Goal: Check status: Check status

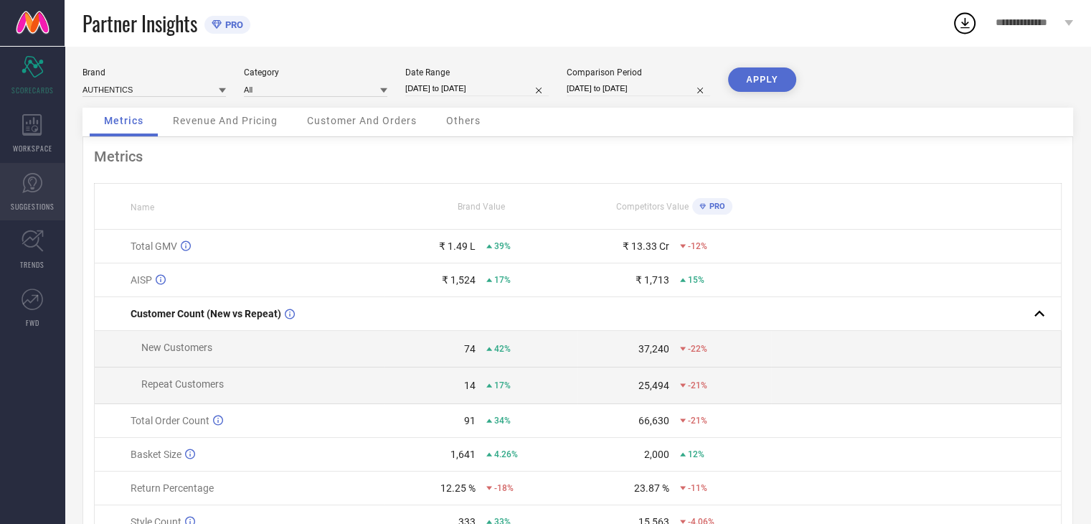
click at [24, 196] on link "SUGGESTIONS" at bounding box center [32, 191] width 65 height 57
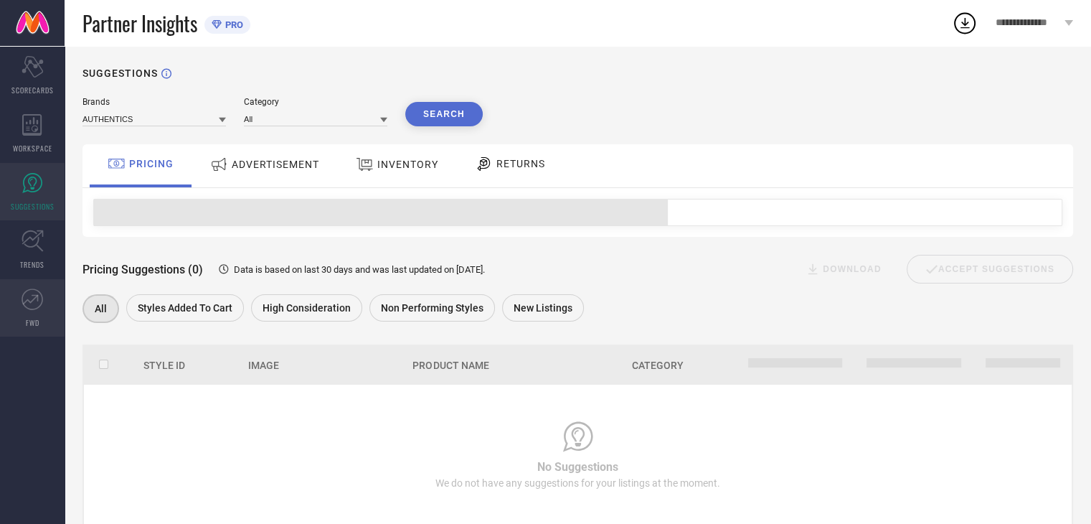
click at [21, 313] on link "FWD" at bounding box center [32, 307] width 65 height 57
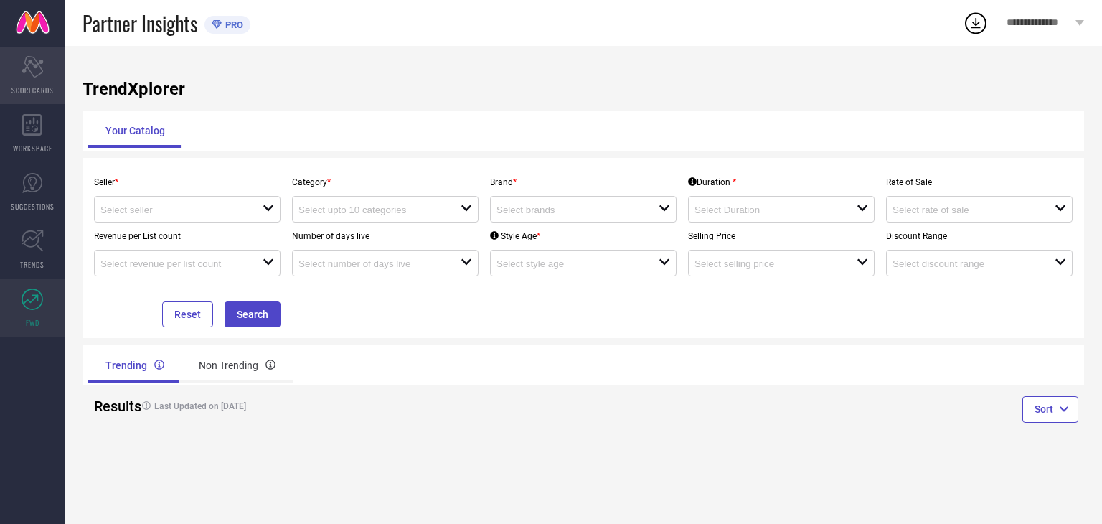
click at [37, 77] on div "Scorecard SCORECARDS" at bounding box center [32, 75] width 65 height 57
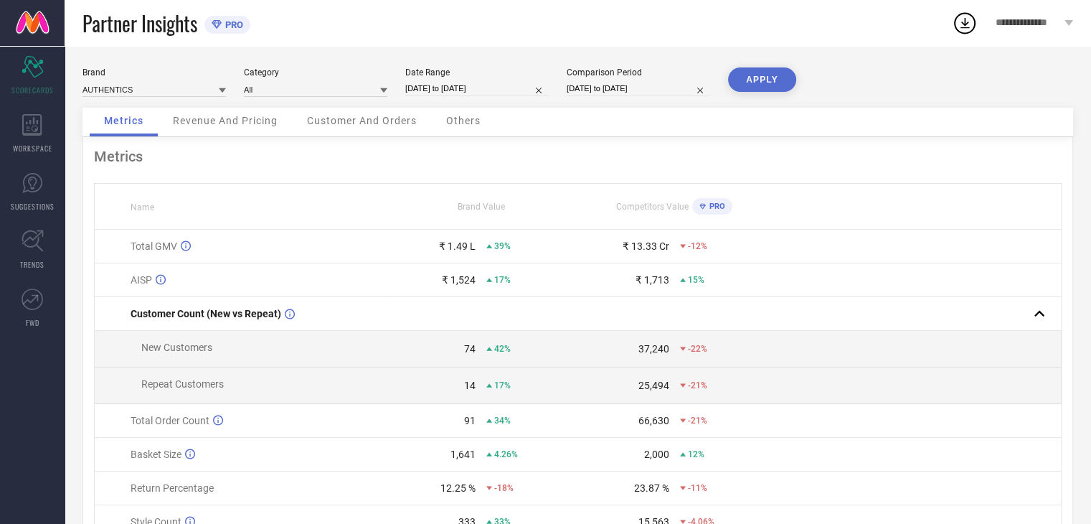
select select "6"
select select "2025"
select select "7"
select select "2025"
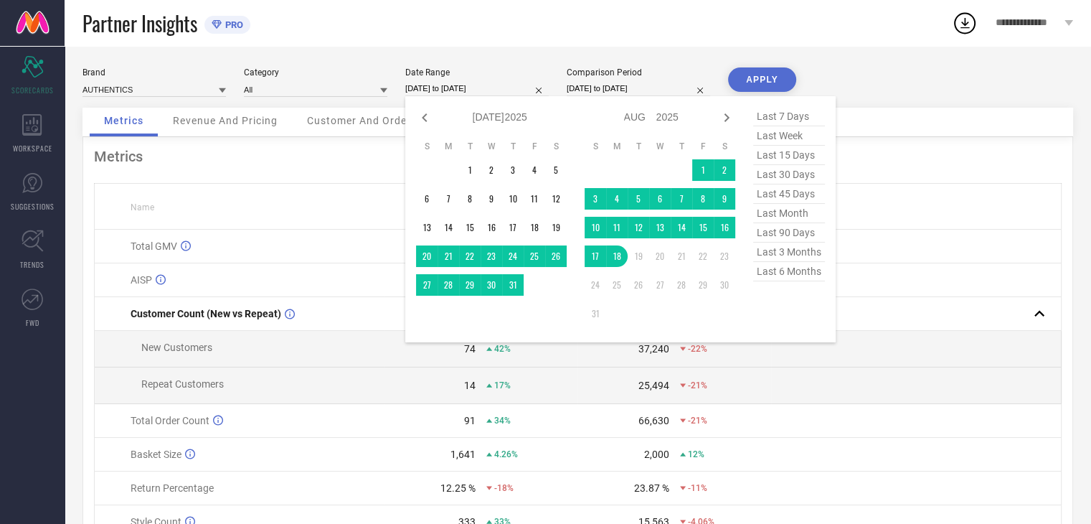
click at [471, 93] on input "[DATE] to [DATE]" at bounding box center [476, 88] width 143 height 15
click at [792, 212] on span "last month" at bounding box center [789, 213] width 72 height 19
type input "[DATE] to [DATE]"
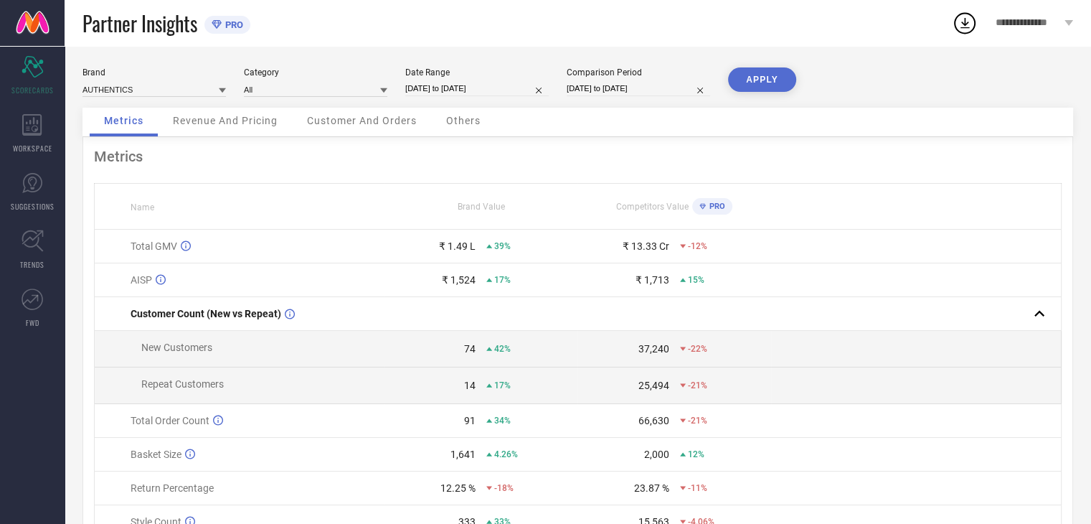
select select "6"
select select "2024"
select select "7"
select select "2024"
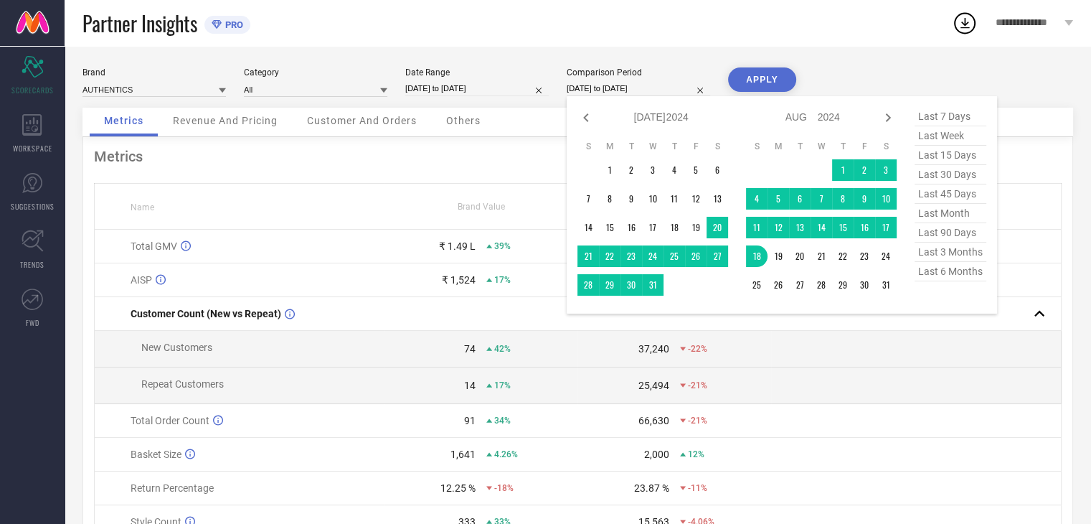
click at [661, 93] on input "[DATE] to [DATE]" at bounding box center [638, 88] width 143 height 15
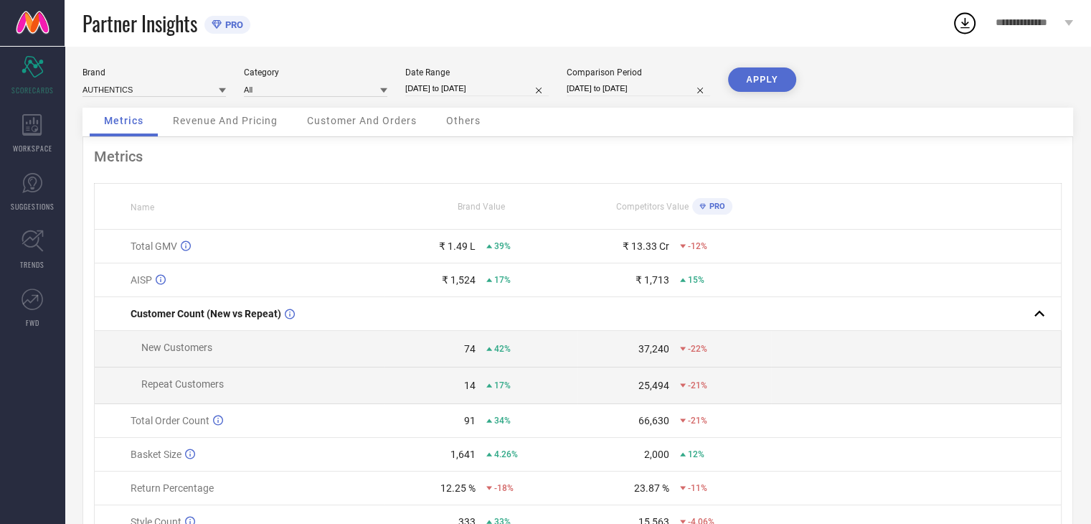
click at [774, 72] on button "APPLY" at bounding box center [762, 79] width 68 height 24
click at [267, 120] on span "Revenue And Pricing" at bounding box center [225, 120] width 105 height 11
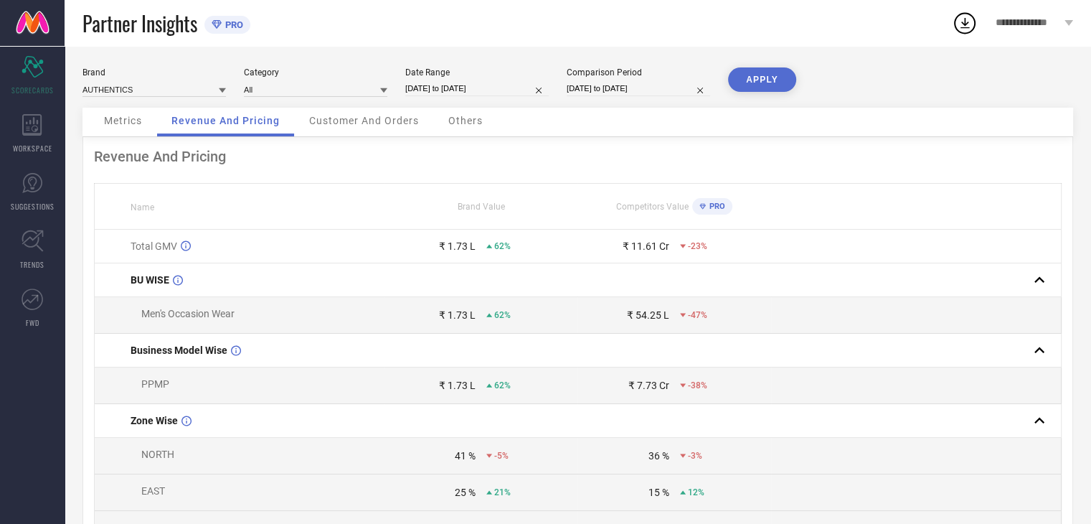
click at [129, 118] on span "Metrics" at bounding box center [123, 120] width 38 height 11
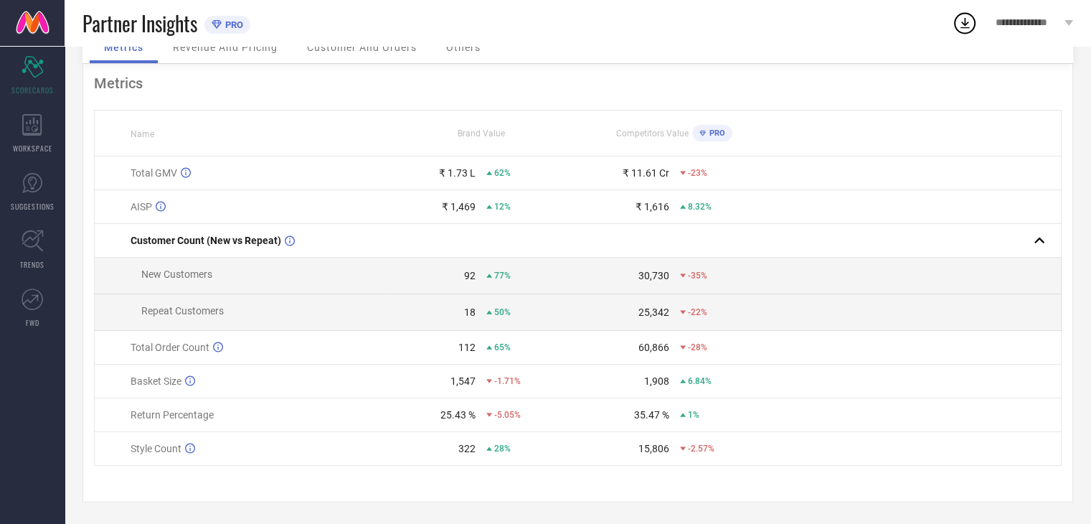
scroll to position [42, 0]
